Goal: Find specific page/section: Find specific page/section

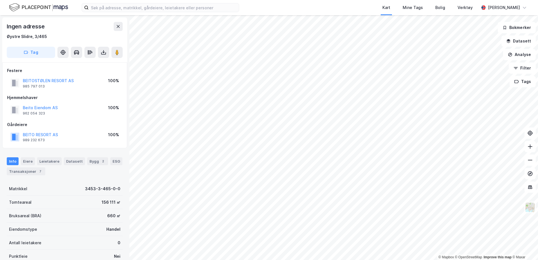
click at [102, 24] on div "Ingen adresse" at bounding box center [65, 26] width 116 height 9
click at [74, 5] on div "Kart Mine Tags Bolig Verktøy [PERSON_NAME]" at bounding box center [269, 7] width 538 height 15
click at [256, 5] on div "Kart Mine Tags Bolig Verktøy [PERSON_NAME]" at bounding box center [269, 7] width 538 height 15
click at [252, 8] on div "Kart Mine Tags Bolig Verktøy [PERSON_NAME]" at bounding box center [269, 7] width 538 height 15
click at [289, 8] on div "Kart Mine Tags Bolig Verktøy" at bounding box center [372, 7] width 213 height 15
